Goal: Check status: Check status

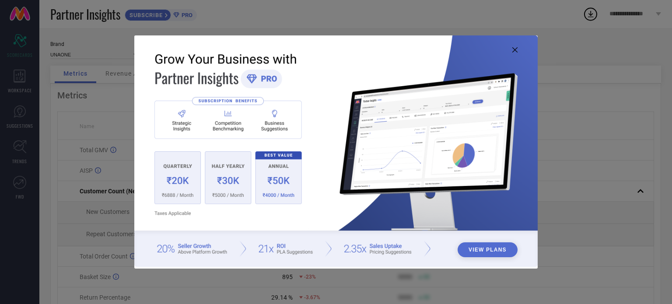
click at [514, 49] on icon at bounding box center [514, 49] width 5 height 5
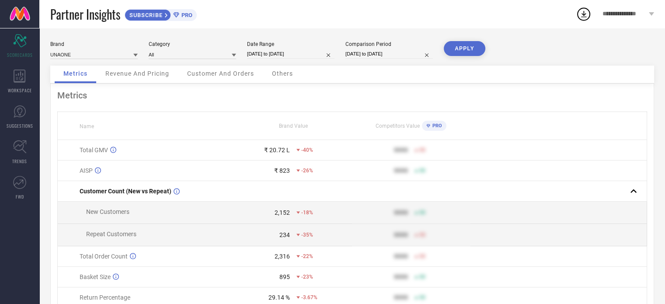
click at [293, 56] on input "[DATE] to [DATE]" at bounding box center [290, 53] width 87 height 9
select select "8"
select select "2024"
select select "9"
select select "2024"
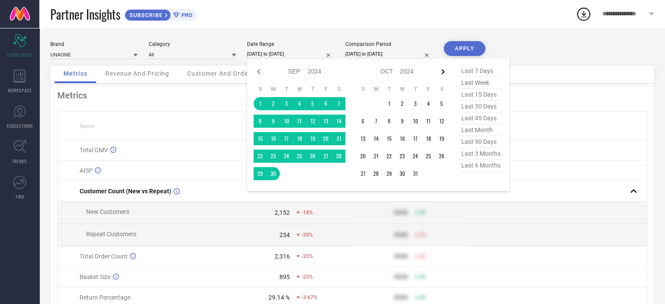
click at [445, 71] on icon at bounding box center [443, 71] width 10 height 10
select select "10"
select select "2024"
select select "11"
select select "2024"
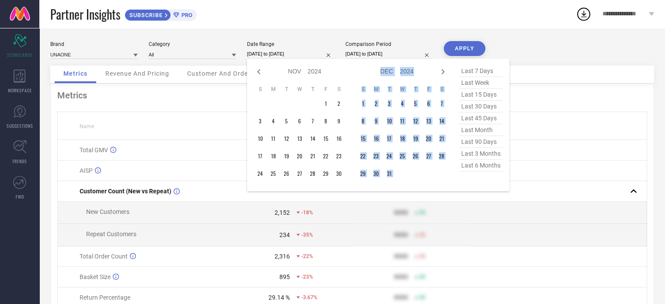
click at [445, 71] on icon at bounding box center [443, 71] width 10 height 10
select select "11"
select select "2024"
select select "2025"
click at [445, 71] on icon at bounding box center [443, 71] width 10 height 10
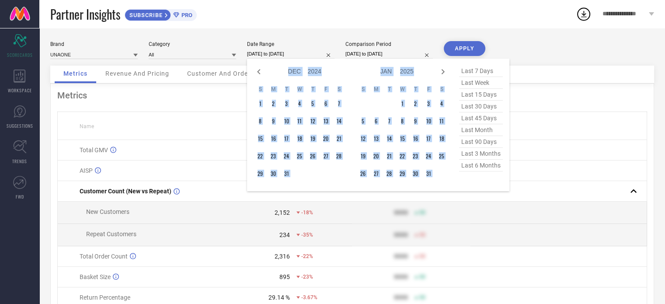
select select "1"
select select "2025"
select select "2"
select select "2025"
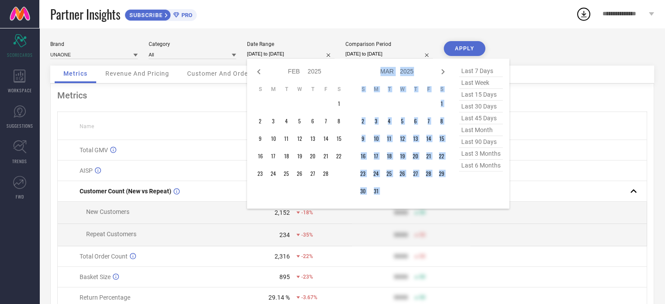
click at [445, 71] on icon at bounding box center [443, 71] width 10 height 10
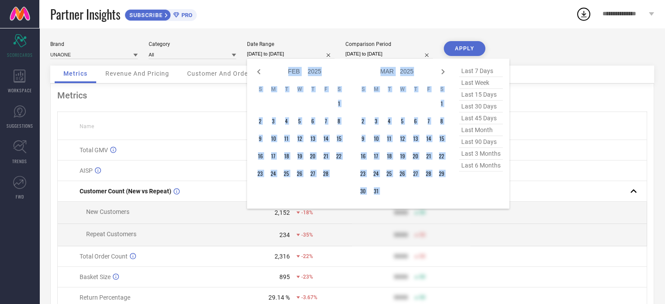
select select "3"
select select "2025"
select select "4"
select select "2025"
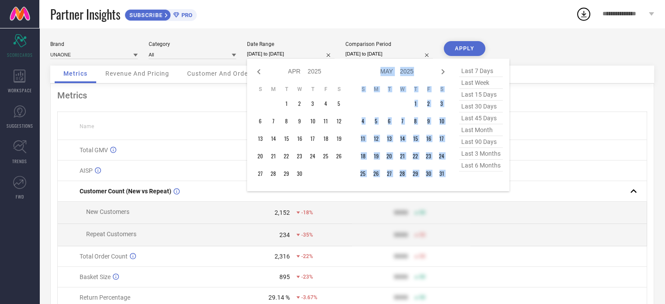
click at [445, 71] on icon at bounding box center [443, 71] width 10 height 10
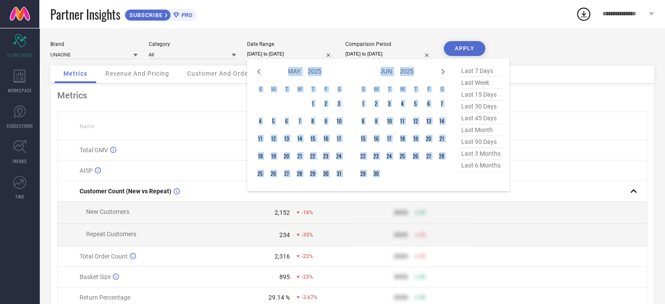
click at [445, 71] on icon at bounding box center [443, 71] width 10 height 10
select select "6"
select select "2025"
select select "7"
select select "2025"
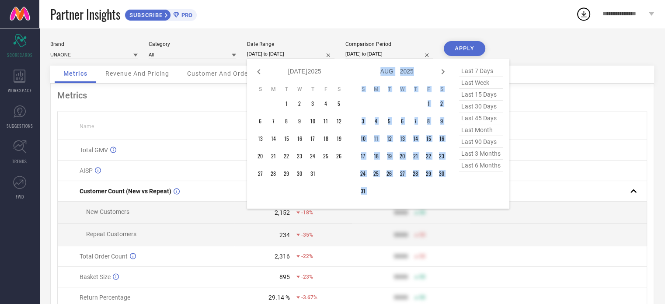
click at [445, 71] on icon at bounding box center [443, 71] width 10 height 10
select select "7"
select select "2025"
select select "8"
select select "2025"
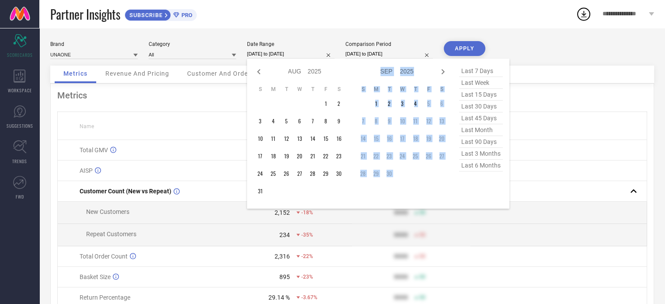
click at [445, 71] on icon at bounding box center [443, 71] width 10 height 10
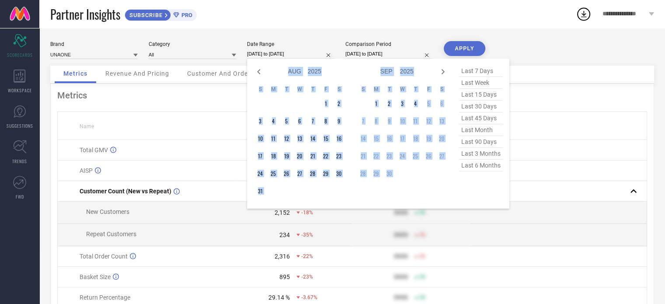
select select "8"
select select "2025"
select select "9"
select select "2025"
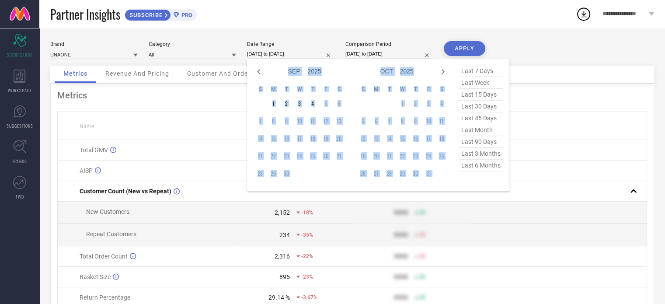
click at [445, 71] on icon at bounding box center [443, 71] width 10 height 10
select select "9"
select select "2025"
select select "10"
select select "2025"
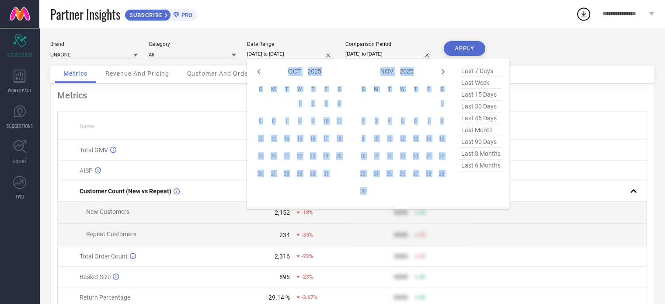
click at [445, 71] on icon at bounding box center [443, 71] width 10 height 10
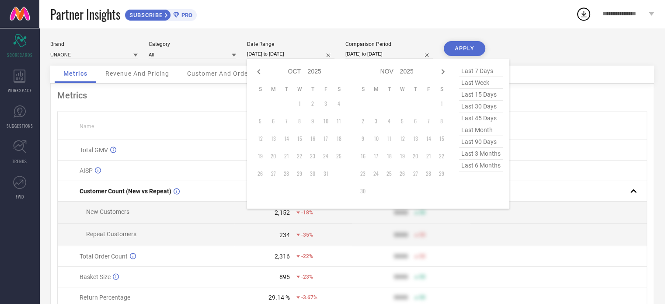
select select "10"
select select "2025"
select select "11"
select select "2025"
click at [445, 71] on icon at bounding box center [443, 71] width 10 height 10
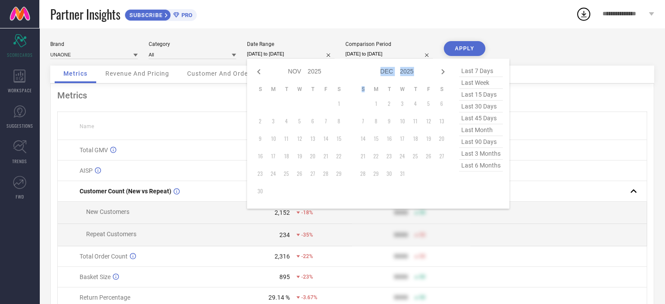
select select "11"
select select "2025"
select select "2026"
click at [261, 70] on icon at bounding box center [259, 71] width 10 height 10
select select "10"
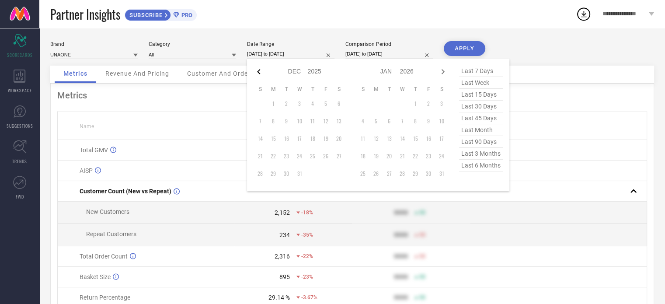
select select "2025"
select select "11"
select select "2025"
click at [261, 70] on icon at bounding box center [259, 71] width 10 height 10
select select "8"
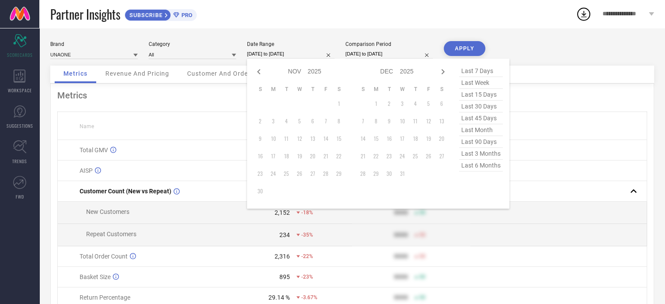
select select "2025"
select select "9"
select select "2025"
click at [261, 70] on icon at bounding box center [259, 71] width 10 height 10
select select "7"
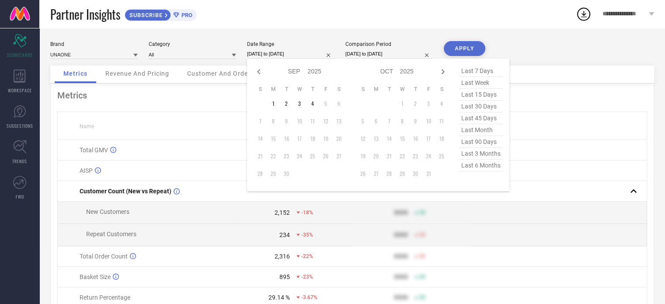
select select "2025"
select select "8"
select select "2025"
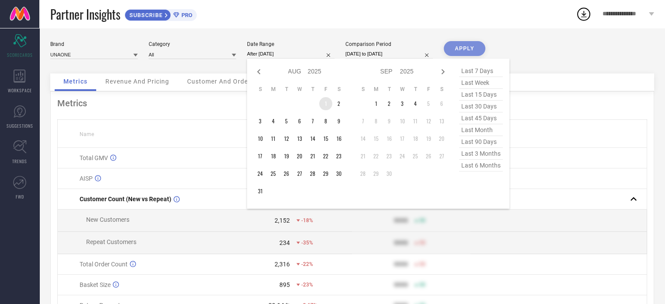
click at [328, 103] on td "1" at bounding box center [325, 103] width 13 height 13
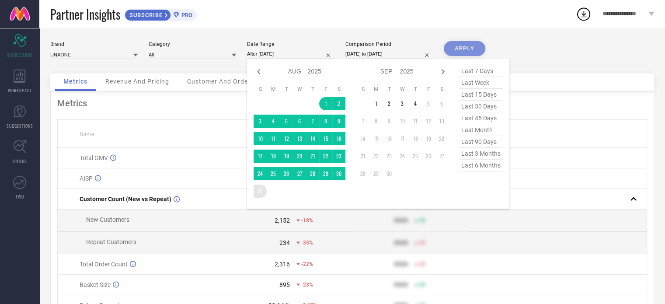
type input "[DATE] to [DATE]"
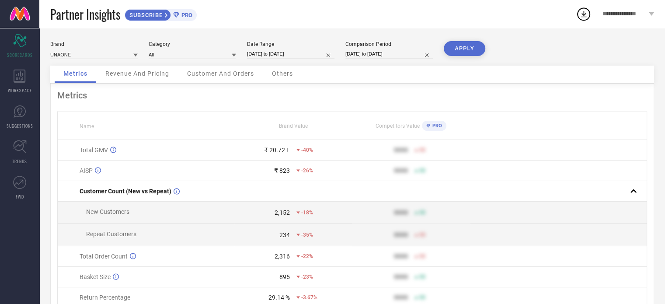
click at [465, 52] on button "APPLY" at bounding box center [465, 48] width 42 height 15
click at [404, 80] on div "Metrics Revenue And Pricing Customer And Orders Others" at bounding box center [352, 75] width 604 height 18
select select "7"
select select "2025"
select select "8"
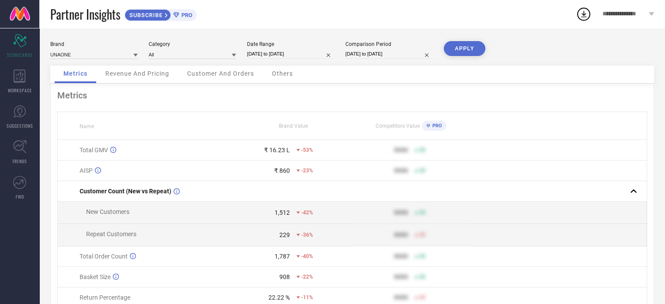
select select "2025"
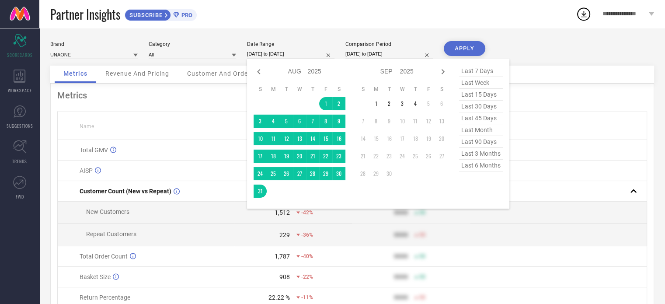
click at [293, 52] on input "[DATE] to [DATE]" at bounding box center [290, 53] width 87 height 9
click at [329, 104] on td "1" at bounding box center [325, 103] width 13 height 13
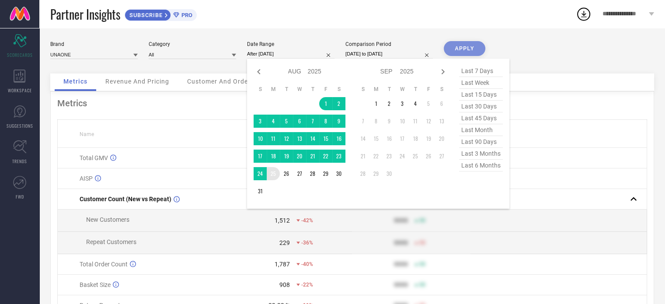
type input "[DATE] to [DATE]"
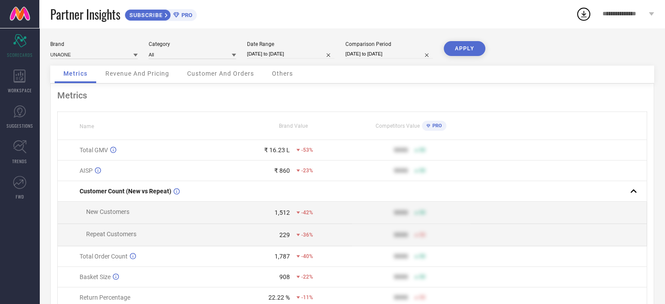
click at [465, 49] on button "APPLY" at bounding box center [465, 48] width 42 height 15
select select "7"
select select "2025"
select select "8"
select select "2025"
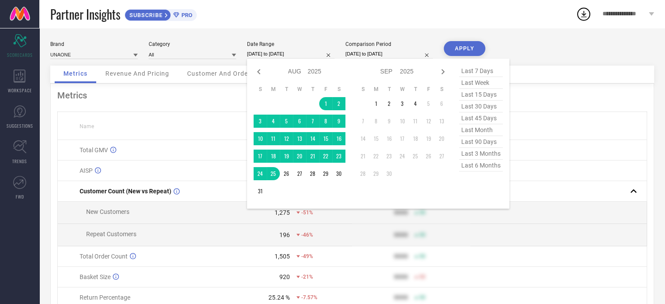
click at [293, 52] on input "[DATE] to [DATE]" at bounding box center [290, 53] width 87 height 9
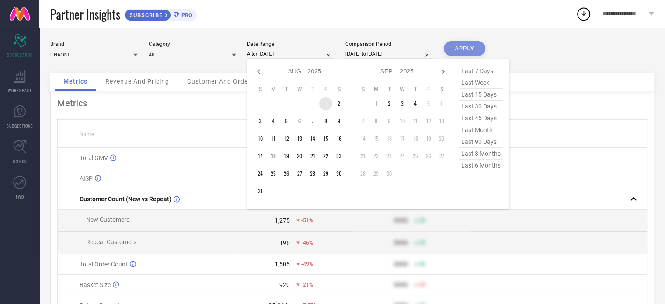
click at [327, 105] on td "1" at bounding box center [325, 103] width 13 height 13
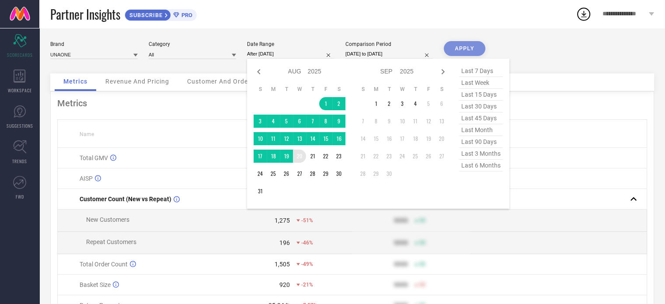
type input "[DATE] to [DATE]"
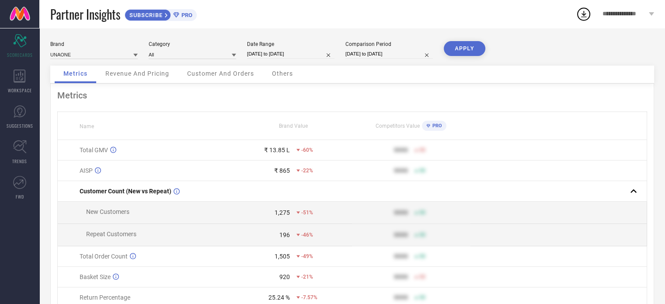
click at [461, 49] on button "APPLY" at bounding box center [465, 48] width 42 height 15
click at [427, 81] on div "Metrics Revenue And Pricing Customer And Orders Others" at bounding box center [352, 75] width 604 height 18
select select "7"
select select "2025"
select select "8"
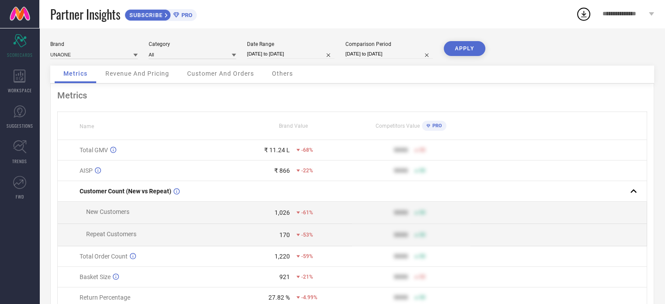
select select "2025"
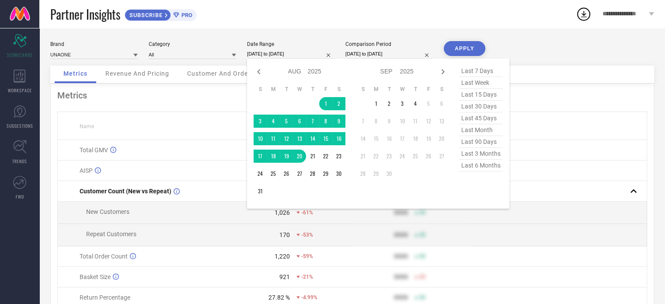
click at [296, 50] on input "[DATE] to [DATE]" at bounding box center [290, 53] width 87 height 9
click at [257, 67] on icon at bounding box center [259, 71] width 10 height 10
select select "6"
select select "2025"
select select "7"
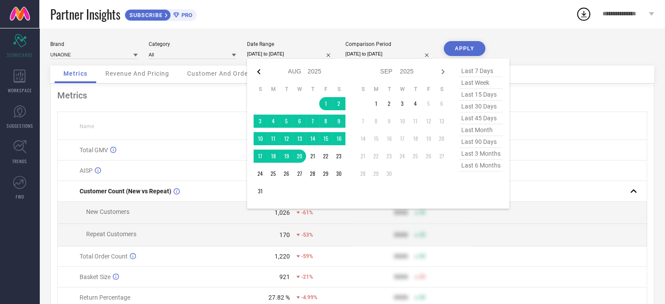
select select "2025"
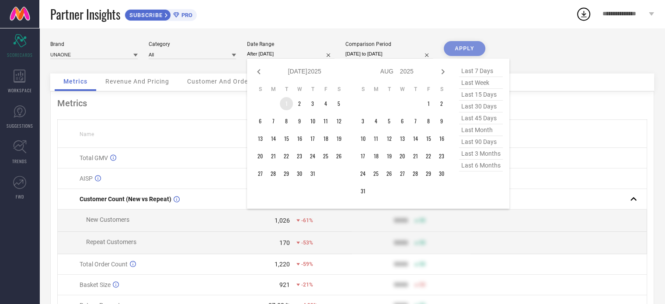
click at [286, 106] on td "1" at bounding box center [286, 103] width 13 height 13
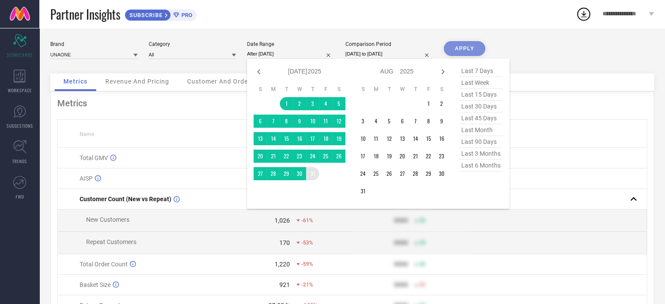
type input "[DATE] to [DATE]"
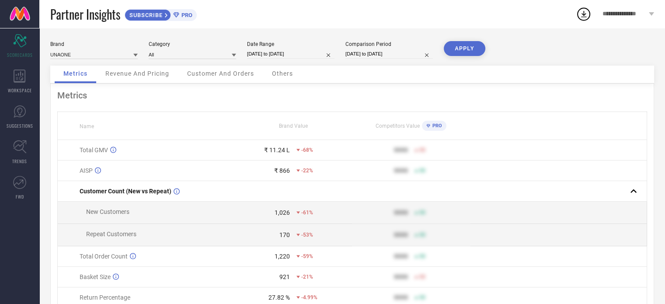
click at [470, 47] on button "APPLY" at bounding box center [465, 48] width 42 height 15
select select "6"
select select "2025"
select select "7"
select select "2025"
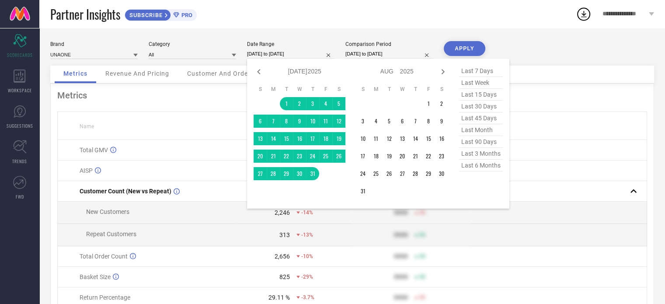
click at [305, 56] on input "[DATE] to [DATE]" at bounding box center [290, 53] width 87 height 9
type input "After [DATE]"
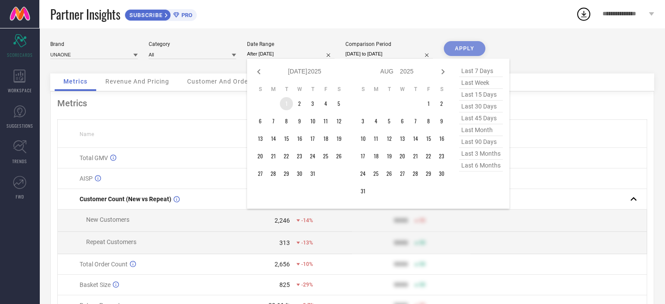
click at [288, 104] on td "1" at bounding box center [286, 103] width 13 height 13
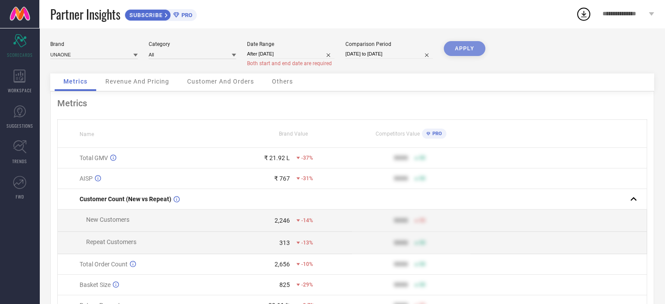
click at [239, 63] on div "Brand UNAONE Category All Date Range After [DATE] Both start and end date are r…" at bounding box center [352, 57] width 604 height 32
select select "8"
select select "2025"
select select "9"
select select "2025"
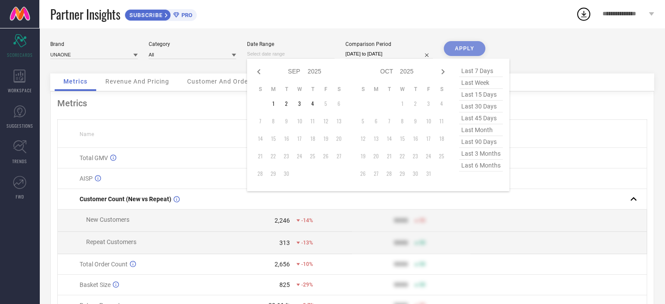
click at [288, 58] on input at bounding box center [290, 53] width 87 height 9
click at [254, 70] on icon at bounding box center [259, 71] width 10 height 10
select select "7"
select select "2025"
select select "8"
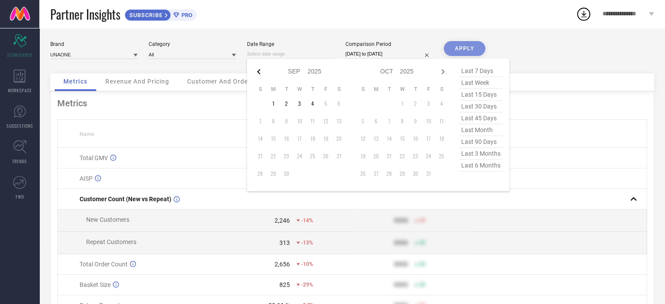
select select "2025"
click at [254, 71] on icon at bounding box center [259, 71] width 10 height 10
select select "6"
select select "2025"
select select "7"
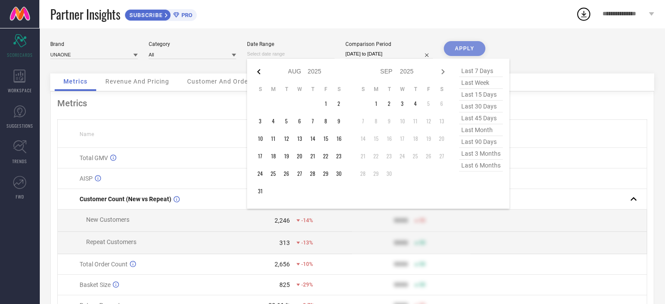
select select "2025"
click at [298, 139] on td "16" at bounding box center [299, 138] width 13 height 13
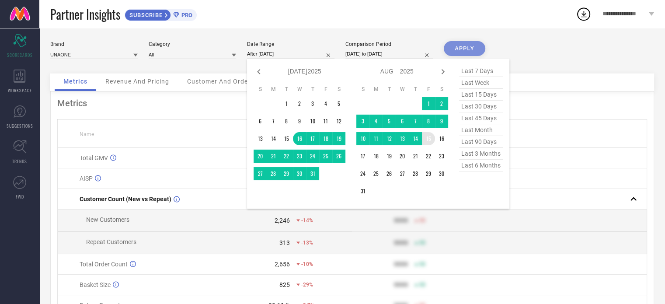
type input "[DATE] to [DATE]"
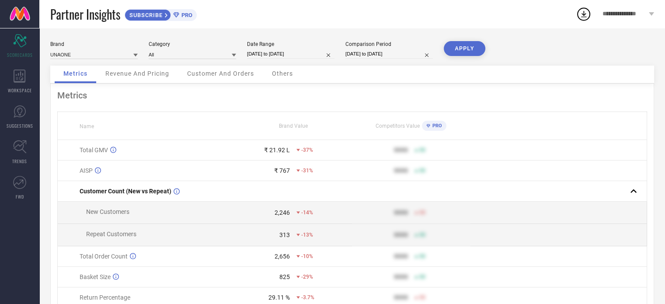
click at [474, 48] on button "APPLY" at bounding box center [465, 48] width 42 height 15
select select "6"
select select "2025"
select select "7"
select select "2025"
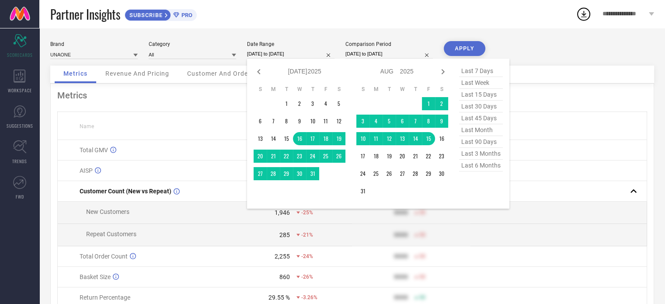
click at [302, 54] on input "[DATE] to [DATE]" at bounding box center [290, 53] width 87 height 9
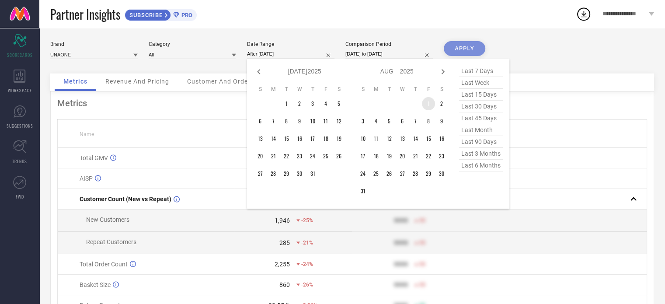
click at [424, 104] on td "1" at bounding box center [428, 103] width 13 height 13
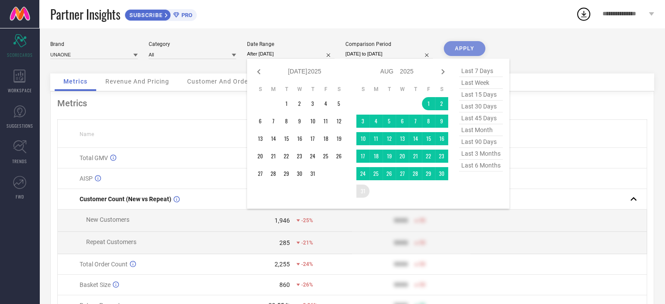
type input "[DATE] to [DATE]"
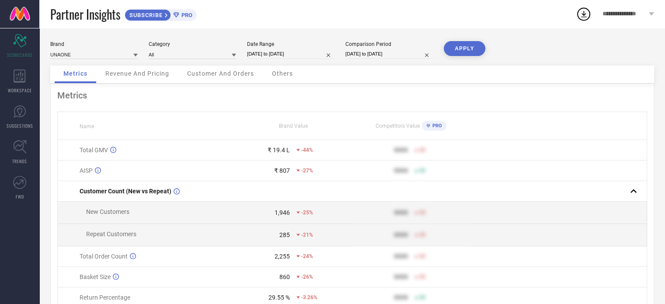
click at [464, 48] on button "APPLY" at bounding box center [465, 48] width 42 height 15
select select "11"
select select "2024"
select select "2025"
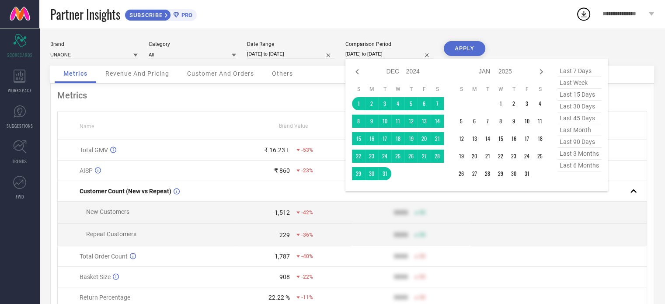
click at [379, 51] on input "[DATE] to [DATE]" at bounding box center [388, 53] width 87 height 9
click at [541, 72] on icon at bounding box center [541, 71] width 3 height 5
select select "1"
select select "2025"
select select "2"
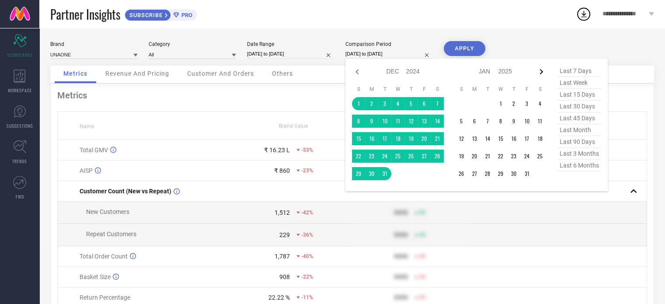
select select "2025"
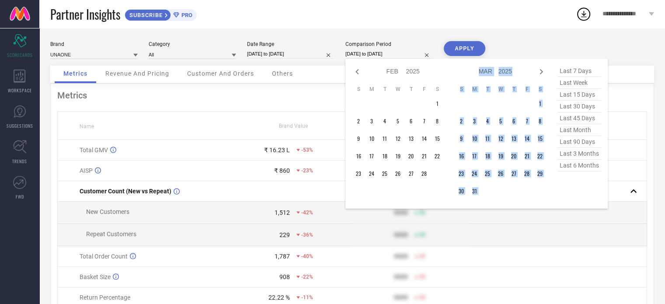
click at [541, 72] on icon at bounding box center [541, 71] width 3 height 5
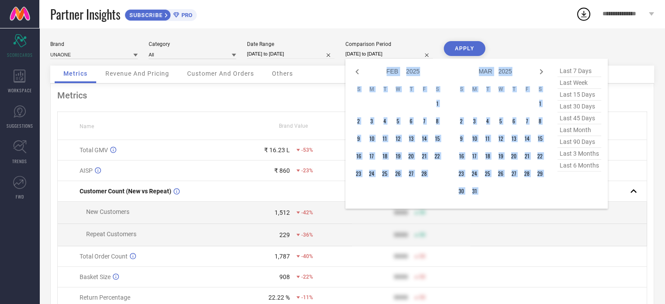
select select "3"
select select "2025"
select select "4"
select select "2025"
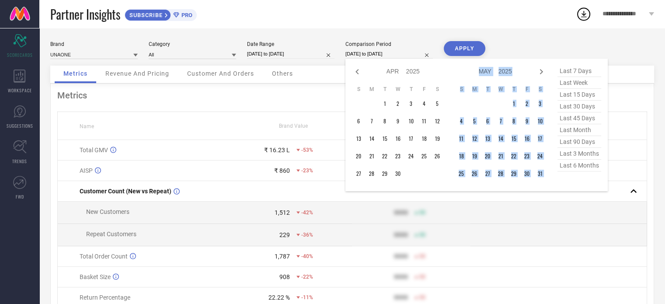
click at [541, 72] on icon at bounding box center [541, 71] width 3 height 5
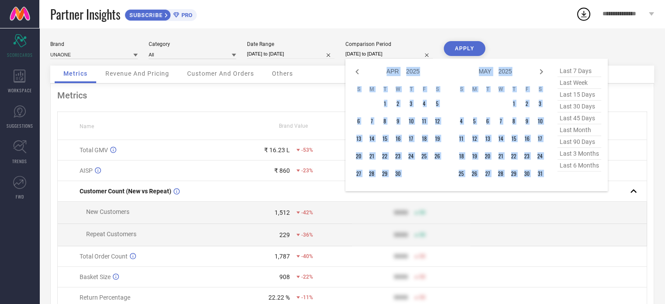
select select "5"
select select "2025"
select select "6"
select select "2025"
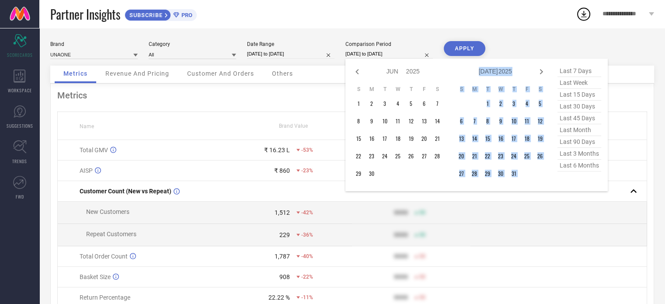
click at [541, 72] on icon at bounding box center [541, 71] width 3 height 5
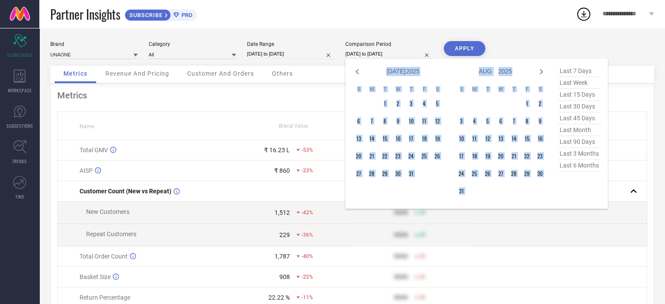
click at [541, 72] on icon at bounding box center [541, 71] width 3 height 5
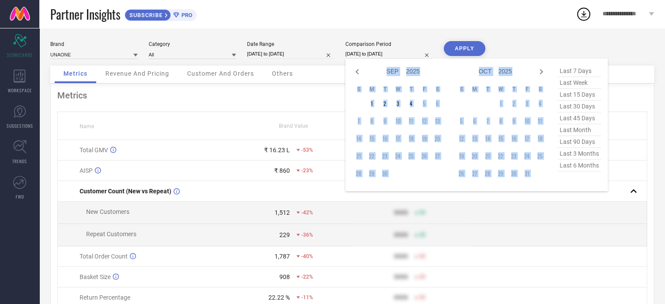
click at [541, 72] on icon at bounding box center [541, 71] width 3 height 5
select select "10"
select select "2025"
select select "11"
select select "2025"
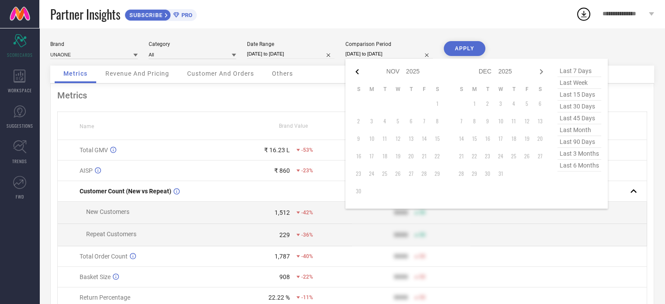
click at [356, 70] on icon at bounding box center [357, 71] width 10 height 10
select select "9"
select select "2025"
select select "10"
select select "2025"
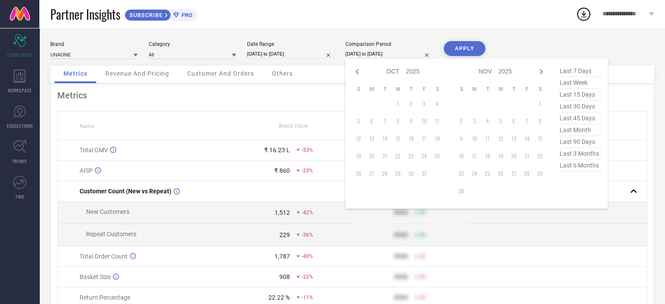
click at [356, 70] on icon at bounding box center [357, 71] width 10 height 10
select select "7"
select select "2025"
select select "8"
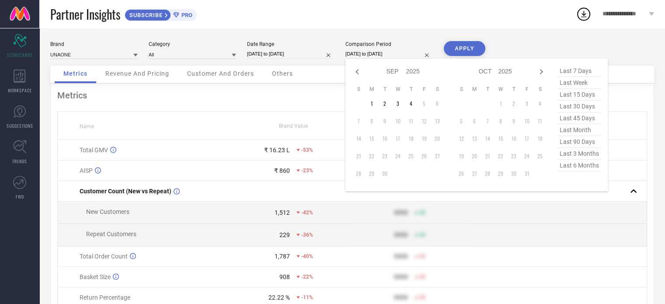
select select "2025"
click at [356, 70] on icon at bounding box center [357, 71] width 10 height 10
select select "6"
select select "2025"
select select "7"
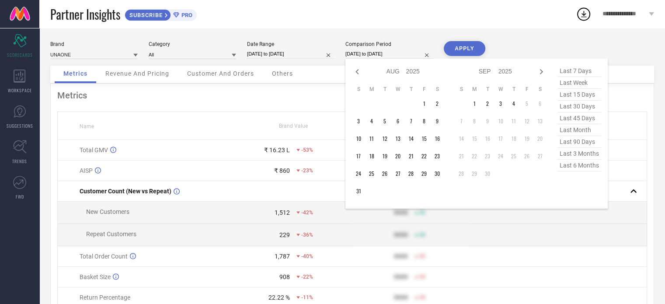
select select "2025"
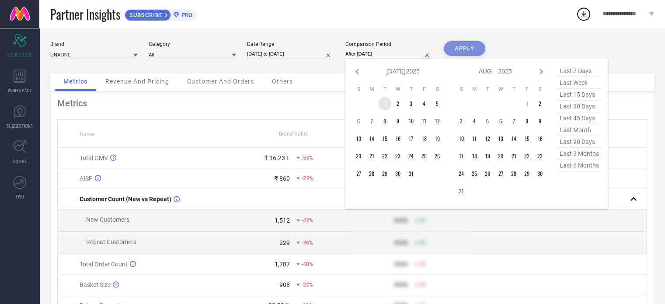
click at [388, 106] on td "1" at bounding box center [384, 103] width 13 height 13
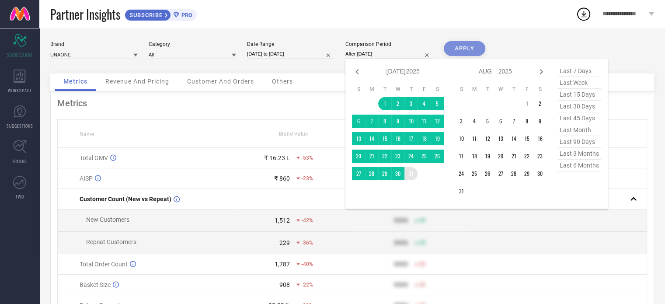
type input "[DATE] to [DATE]"
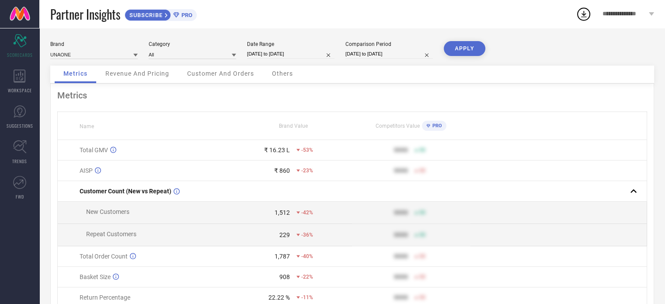
click at [463, 46] on button "APPLY" at bounding box center [465, 48] width 42 height 15
click at [458, 74] on div "Metrics Revenue And Pricing Customer And Orders Others" at bounding box center [352, 75] width 604 height 18
